Goal: Information Seeking & Learning: Check status

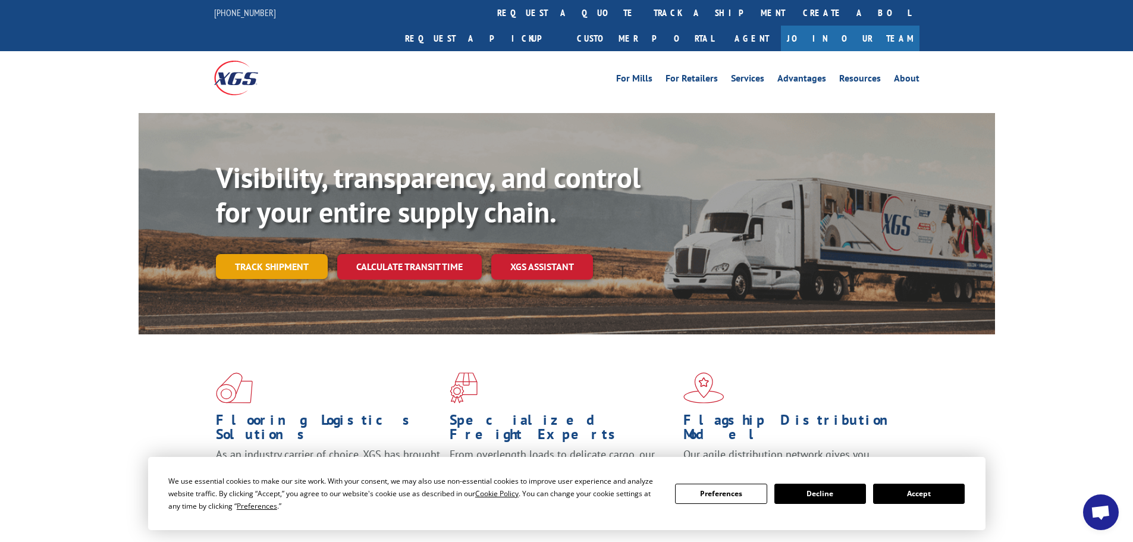
click at [306, 254] on link "Track shipment" at bounding box center [272, 266] width 112 height 25
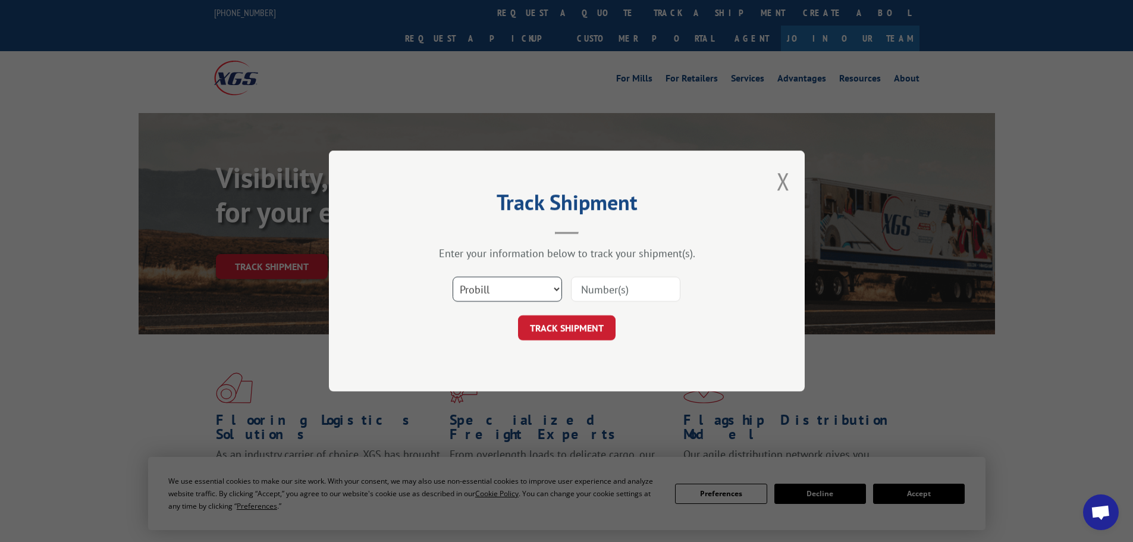
click at [508, 294] on select "Select category... Probill BOL PO" at bounding box center [507, 289] width 109 height 25
select select "bol"
click at [453, 277] on select "Select category... Probill BOL PO" at bounding box center [507, 289] width 109 height 25
click at [605, 288] on input at bounding box center [625, 289] width 109 height 25
paste input "6100054077"
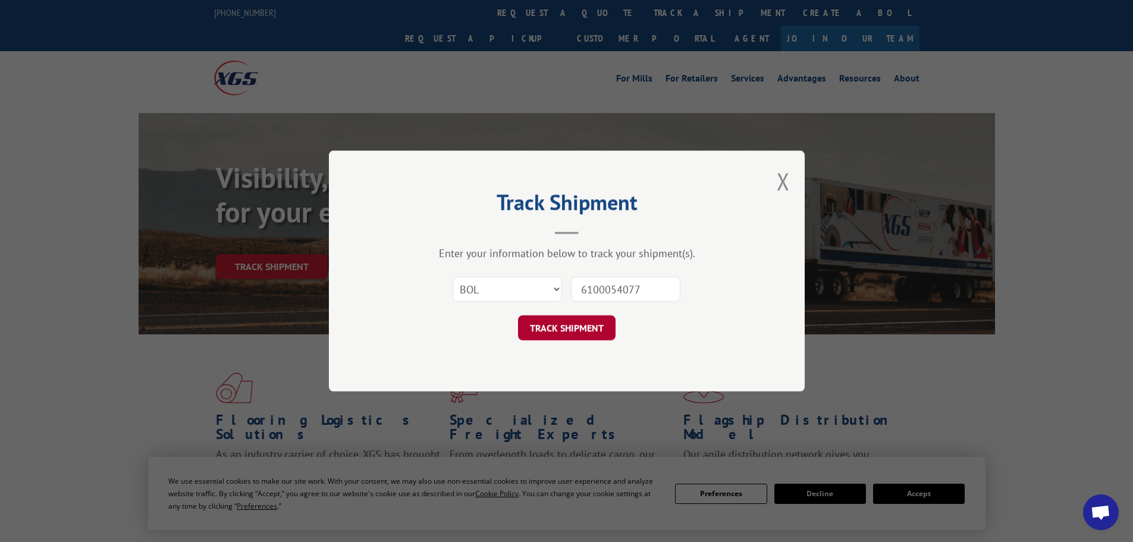
type input "6100054077"
click at [592, 332] on button "TRACK SHIPMENT" at bounding box center [567, 327] width 98 height 25
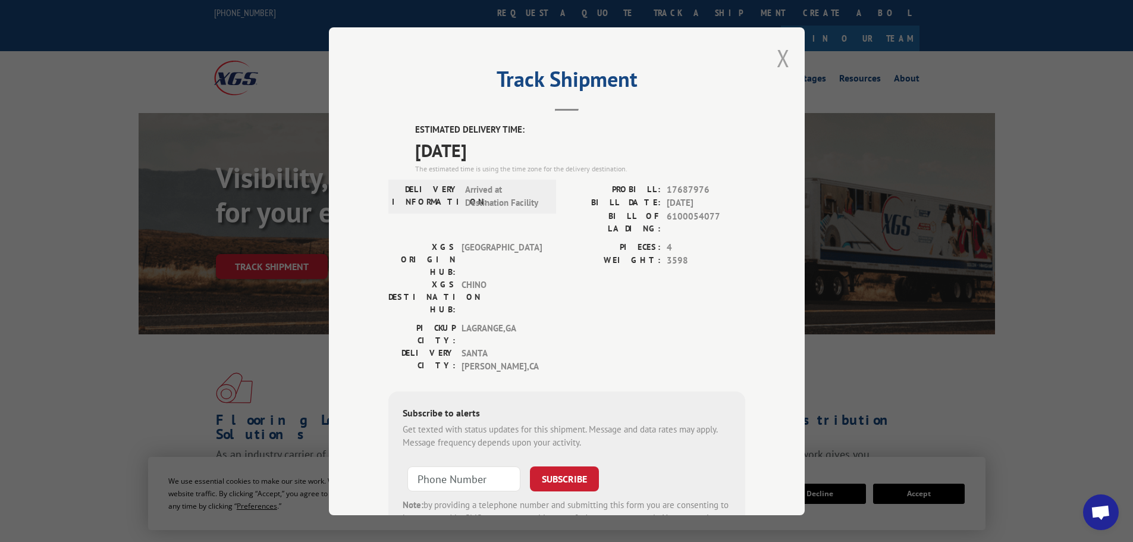
click at [781, 58] on button "Close modal" at bounding box center [783, 58] width 13 height 32
